Goal: Task Accomplishment & Management: Use online tool/utility

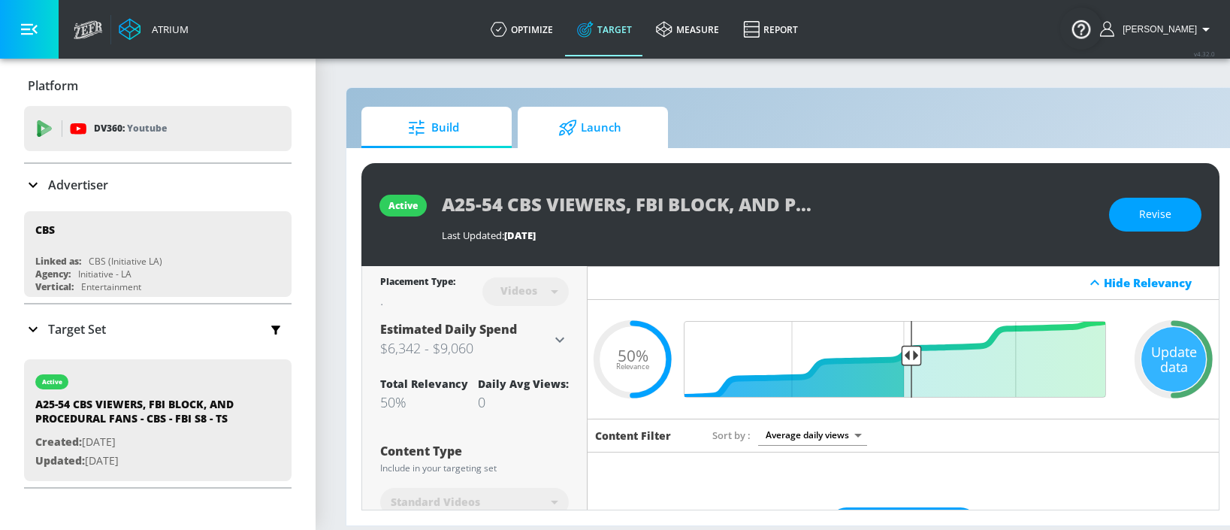
click at [610, 127] on span "Launch" at bounding box center [590, 128] width 114 height 36
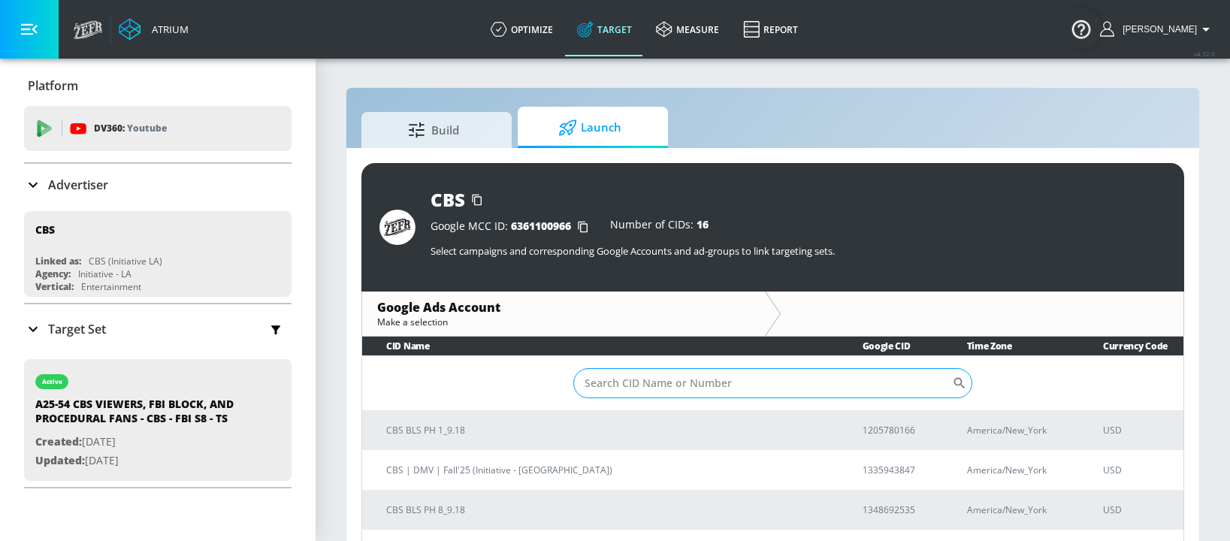
click at [642, 382] on input "Sort By" at bounding box center [762, 383] width 379 height 30
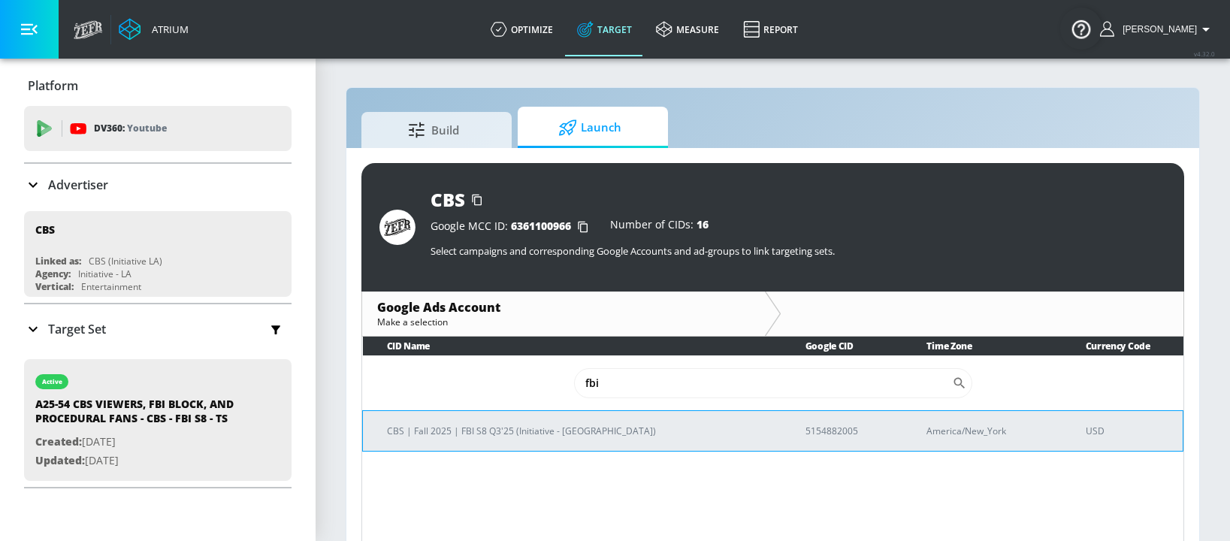
type input "fbi"
click at [805, 432] on p "5154882005" at bounding box center [848, 431] width 86 height 16
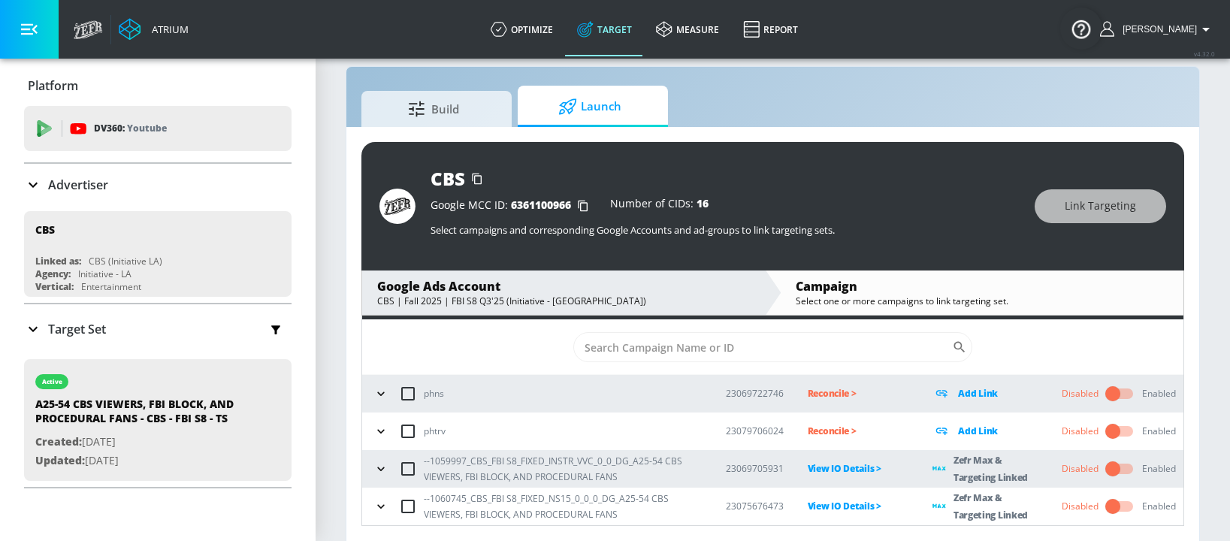
scroll to position [22, 0]
click at [381, 470] on icon "button" at bounding box center [380, 468] width 7 height 4
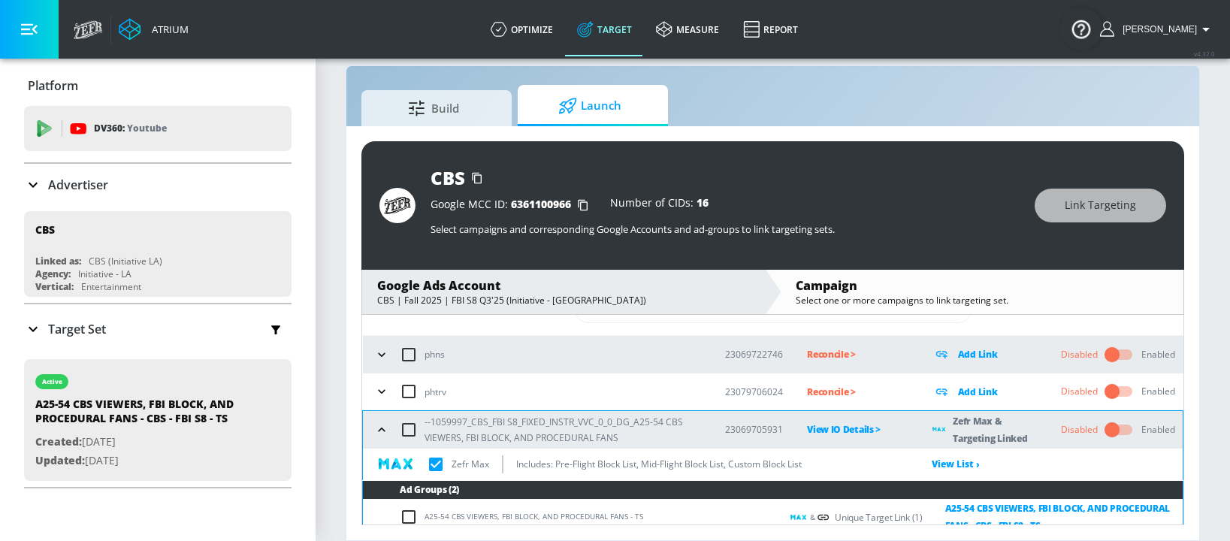
scroll to position [140, 0]
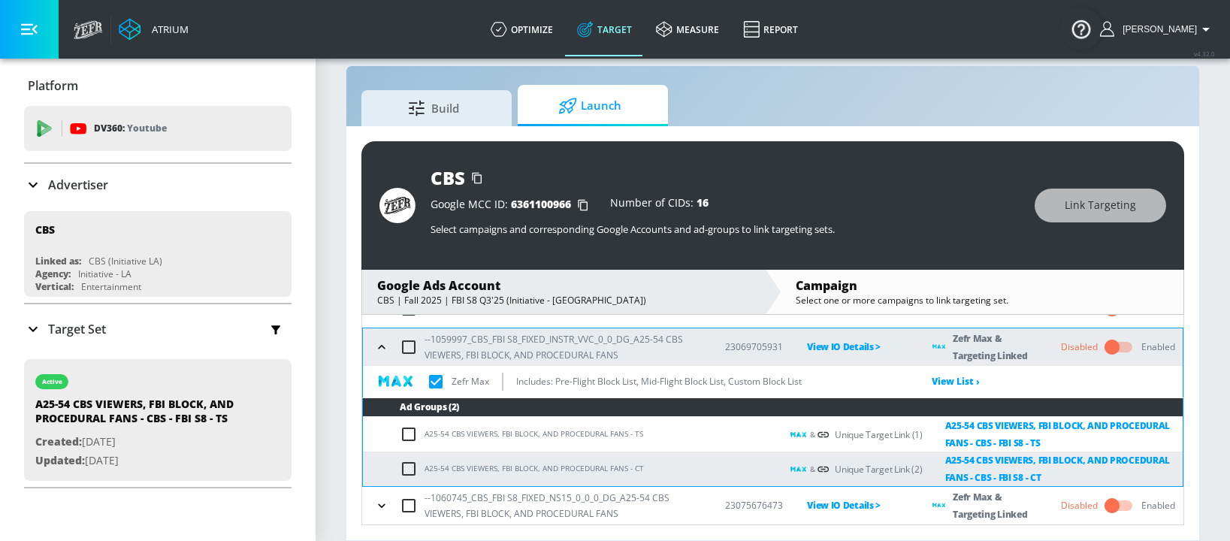
click at [380, 348] on icon "button" at bounding box center [381, 347] width 15 height 15
